Goal: Check status

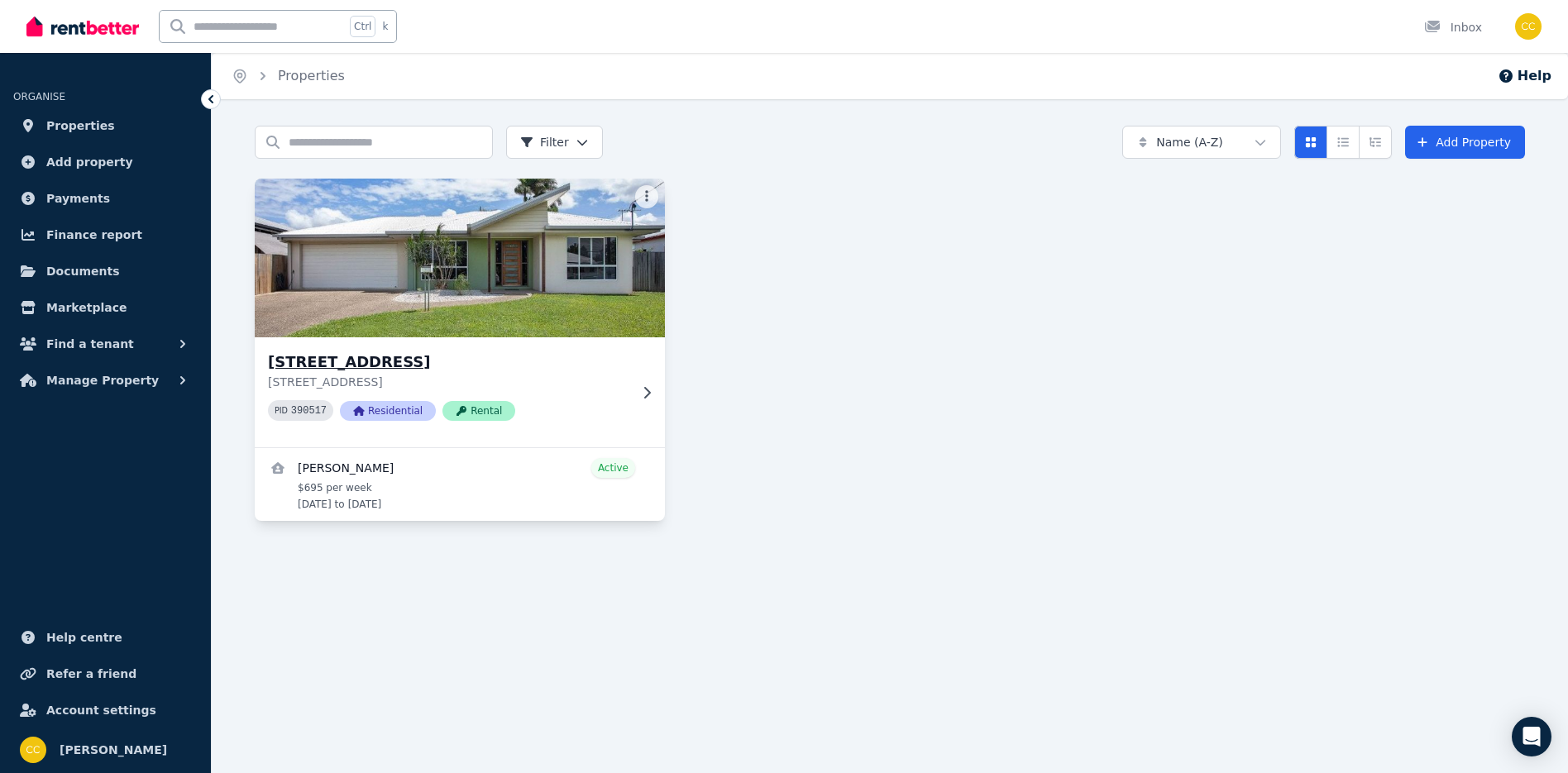
click at [546, 378] on p "[STREET_ADDRESS]" at bounding box center [448, 382] width 360 height 16
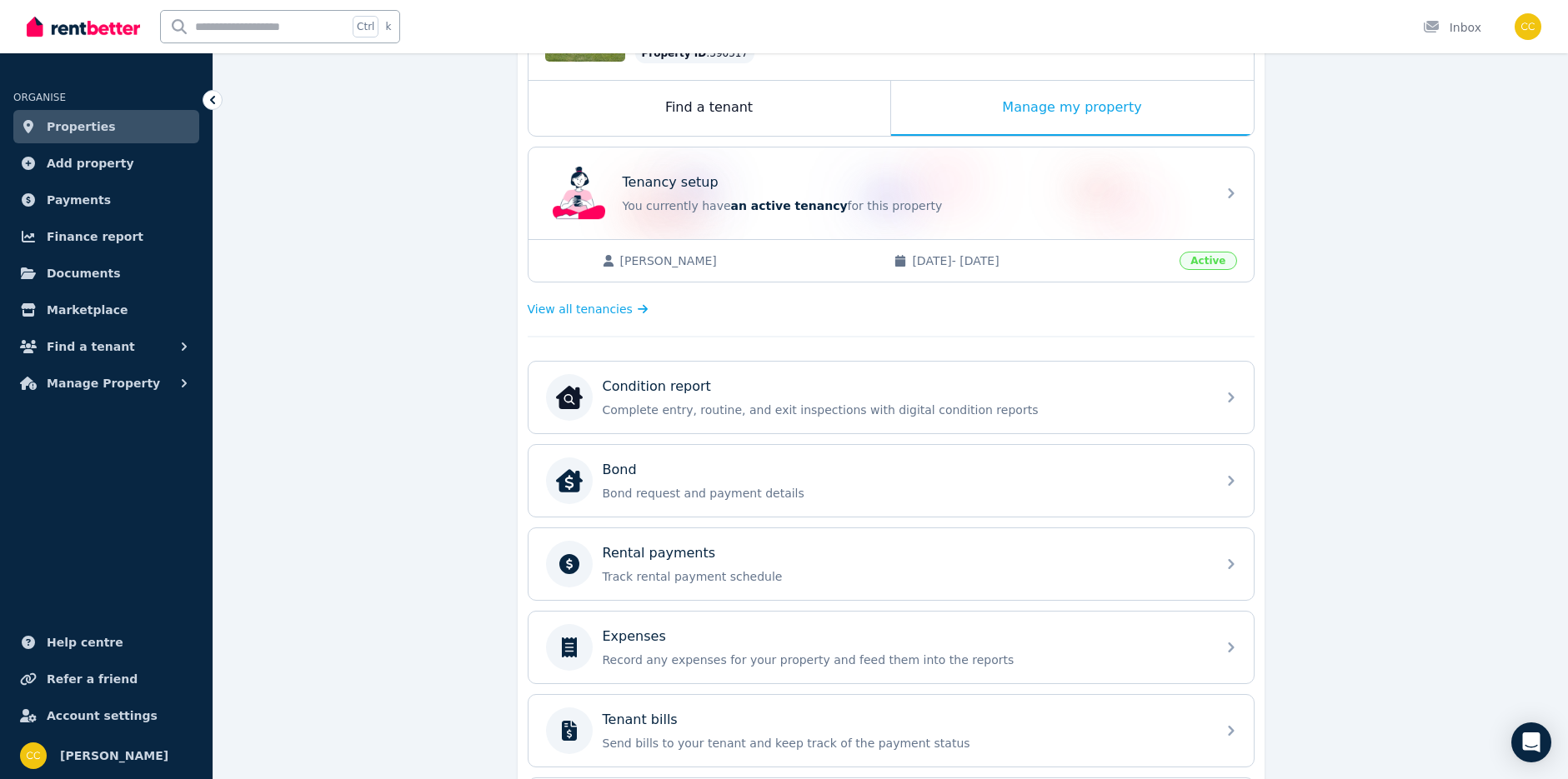
scroll to position [250, 0]
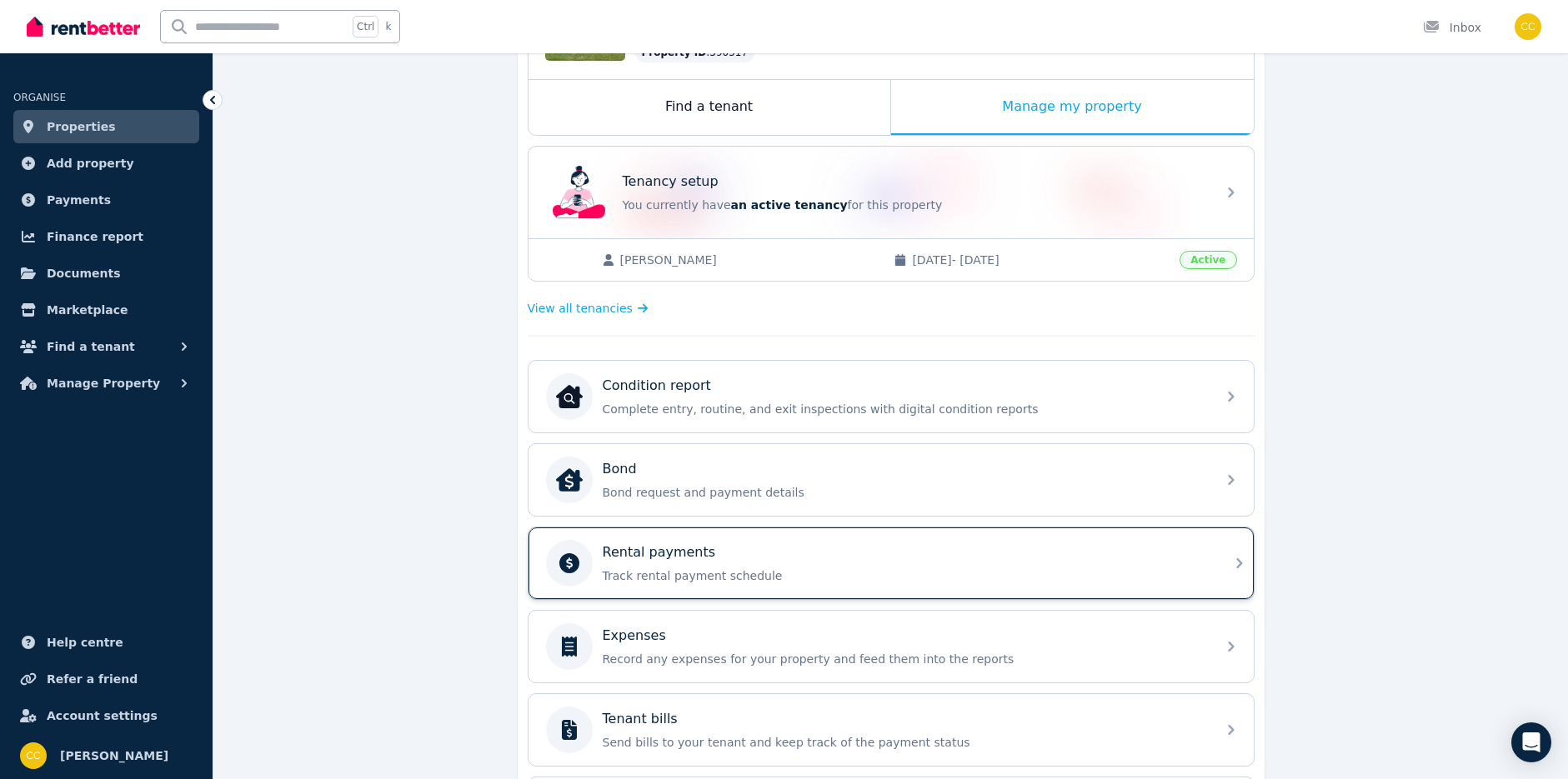
click at [863, 555] on div "Rental payments" at bounding box center [904, 552] width 603 height 20
